Goal: Navigation & Orientation: Find specific page/section

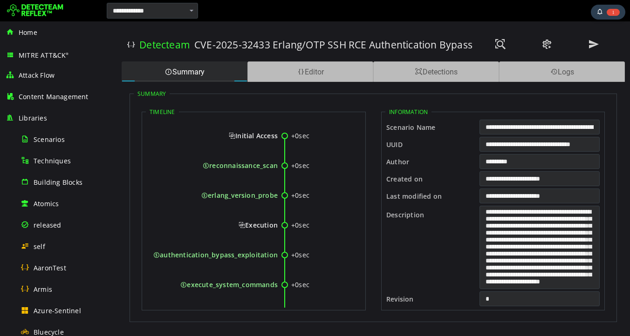
click at [337, 171] on div "+0sec reconnaissance_scan" at bounding box center [254, 176] width 216 height 30
click at [306, 71] on div "Editor" at bounding box center [310, 72] width 126 height 21
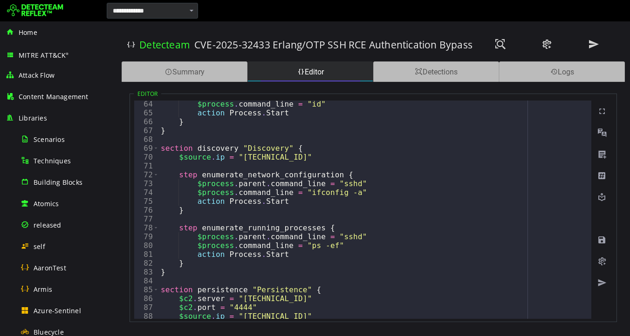
scroll to position [627, 0]
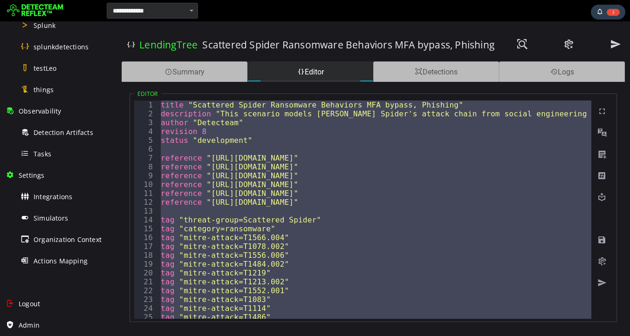
scroll to position [0, 0]
